Goal: Information Seeking & Learning: Learn about a topic

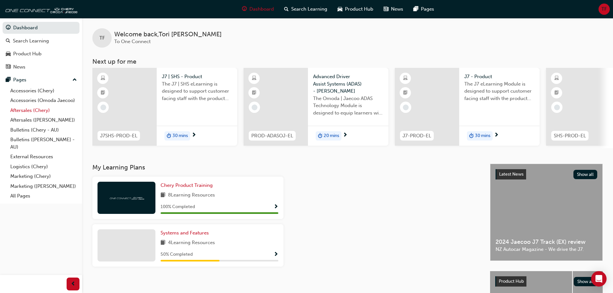
click at [43, 112] on link "Aftersales (Chery)" at bounding box center [44, 110] width 72 height 10
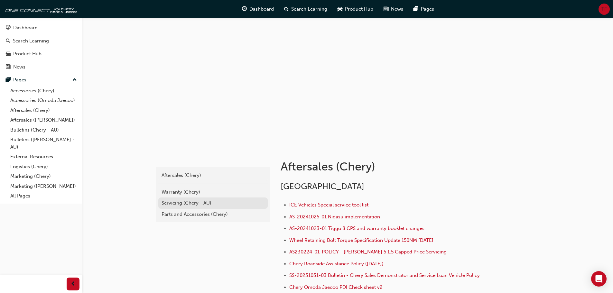
click at [196, 204] on div "Servicing (Chery - AU)" at bounding box center [212, 202] width 103 height 7
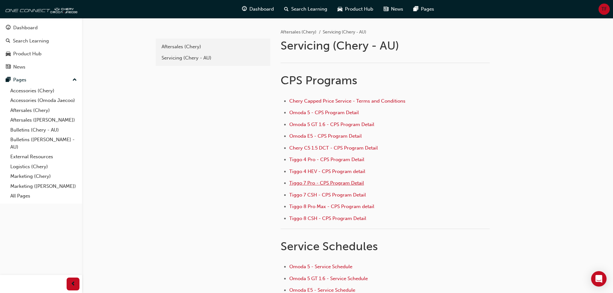
click at [325, 186] on span "Tiggo 7 Pro - CPS Program Detail" at bounding box center [326, 183] width 75 height 6
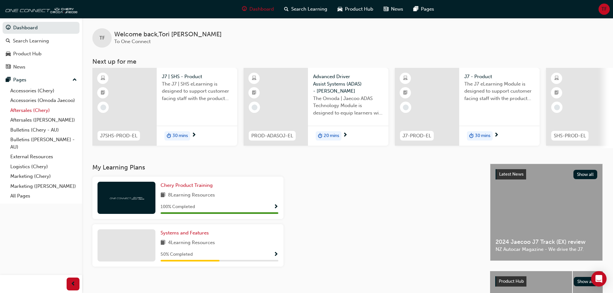
click at [33, 113] on link "Aftersales (Chery)" at bounding box center [44, 110] width 72 height 10
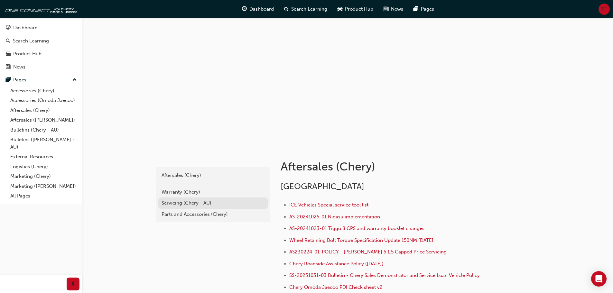
click at [199, 204] on div "Servicing (Chery - AU)" at bounding box center [212, 202] width 103 height 7
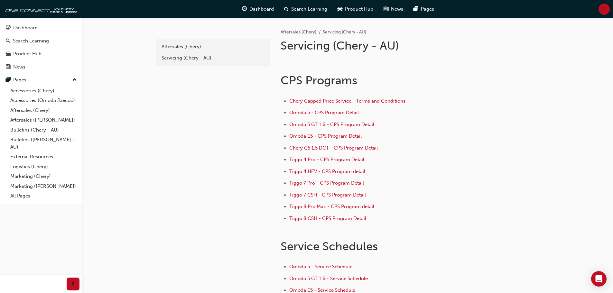
click at [302, 182] on span "Tiggo 7 Pro - CPS Program Detail" at bounding box center [326, 183] width 75 height 6
